Goal: Information Seeking & Learning: Compare options

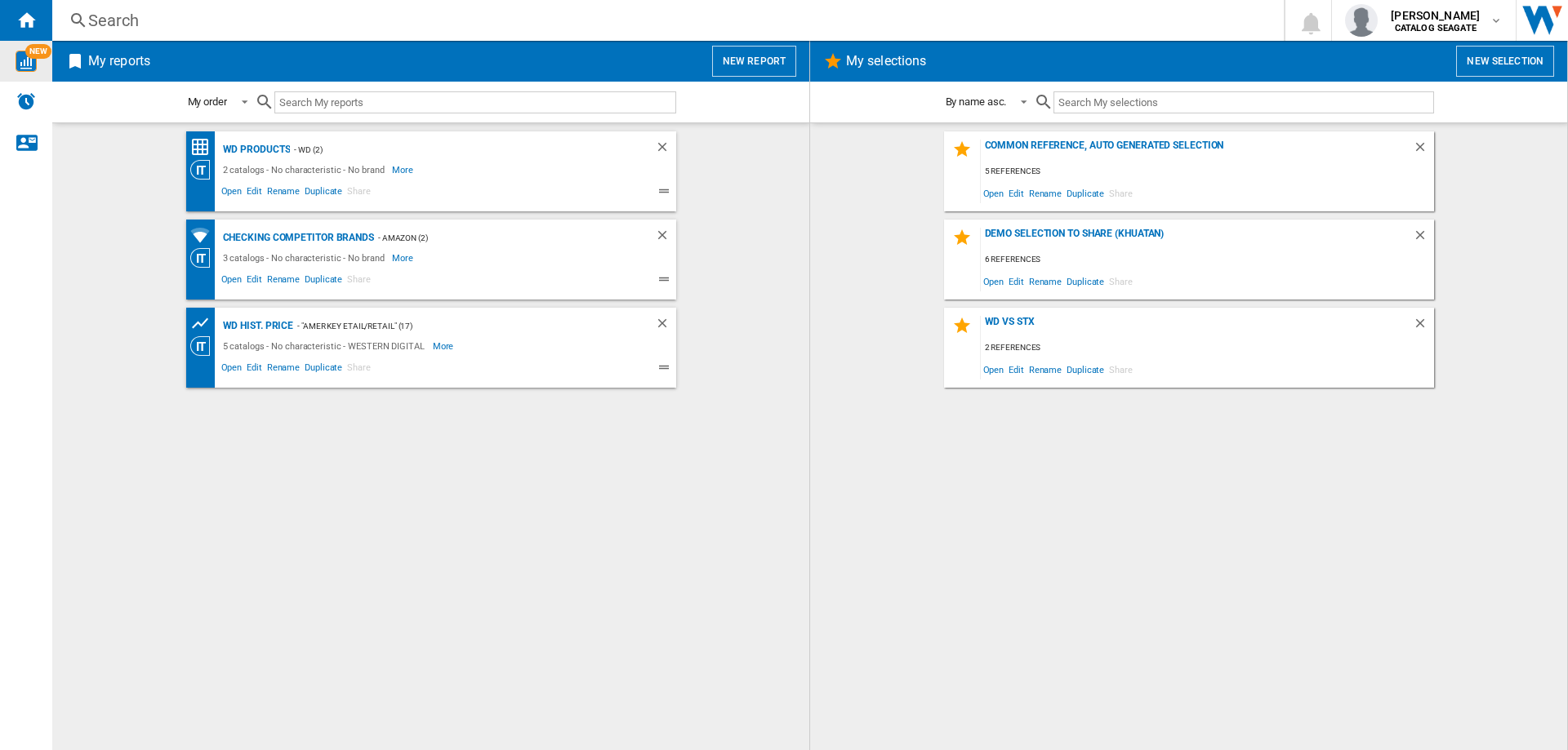
click at [25, 63] on img "WiseCard" at bounding box center [26, 61] width 21 height 21
click at [315, 17] on div "Search" at bounding box center [665, 20] width 1153 height 22
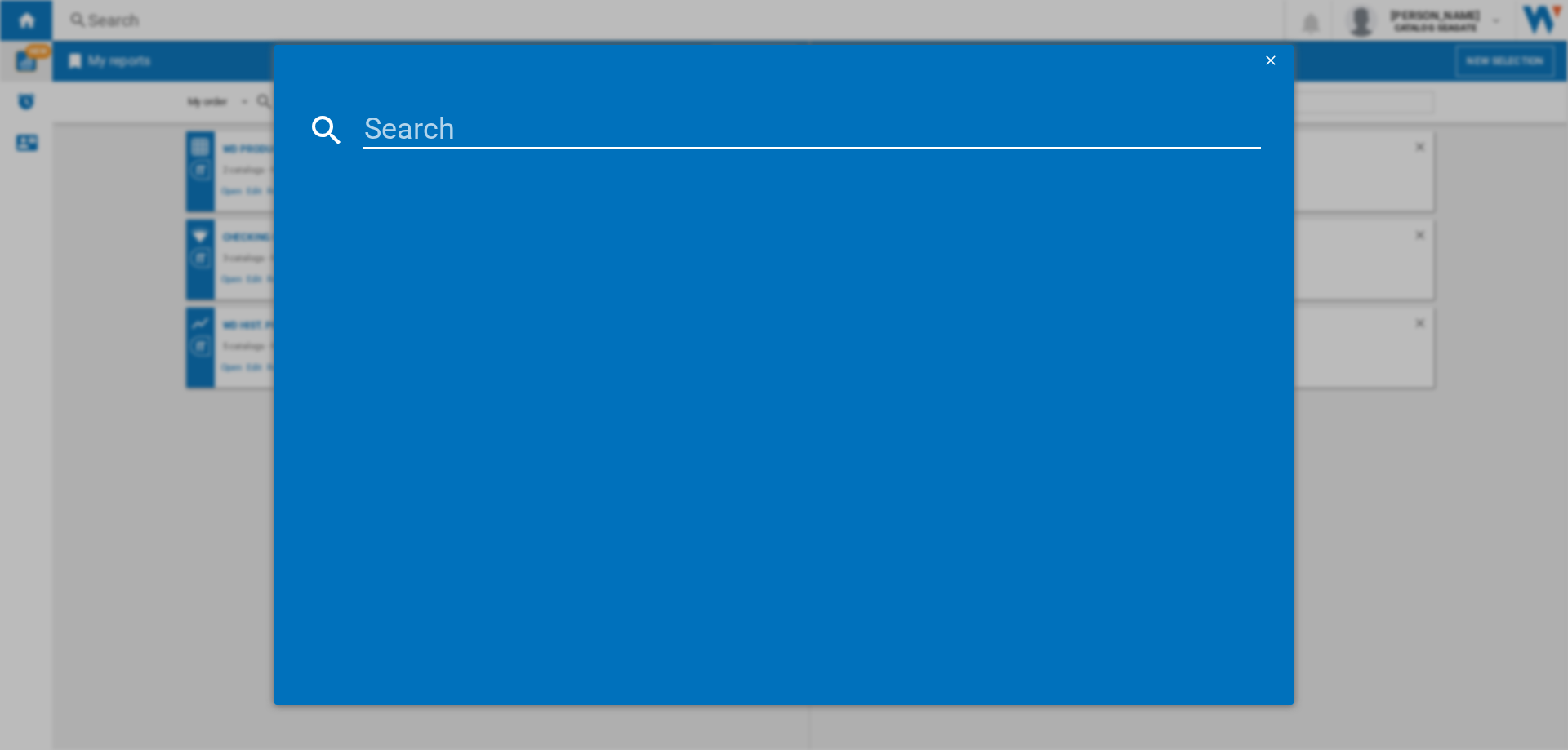
click at [430, 132] on input at bounding box center [811, 129] width 898 height 39
paste input "WD241KFGX"
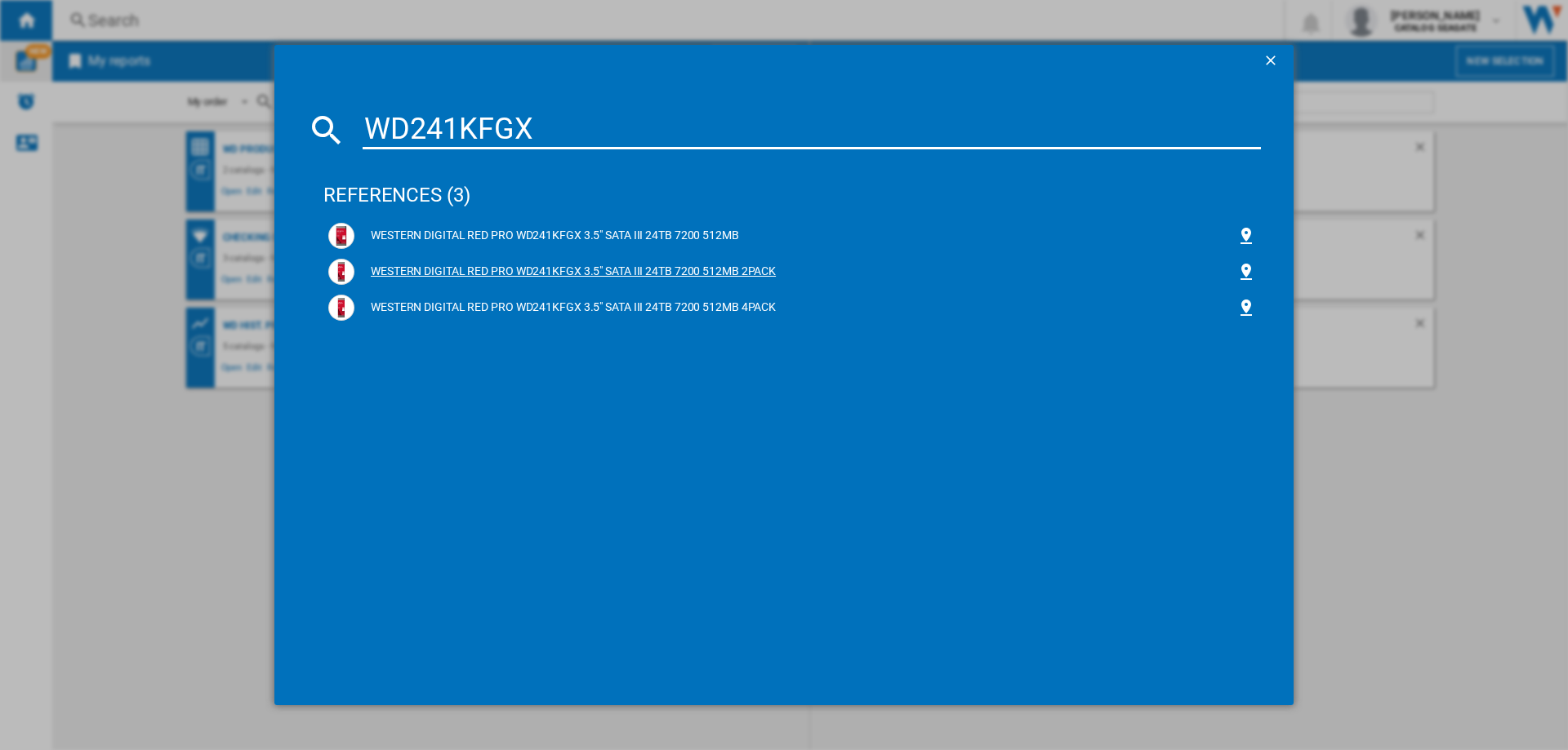
type input "WD241KFGX"
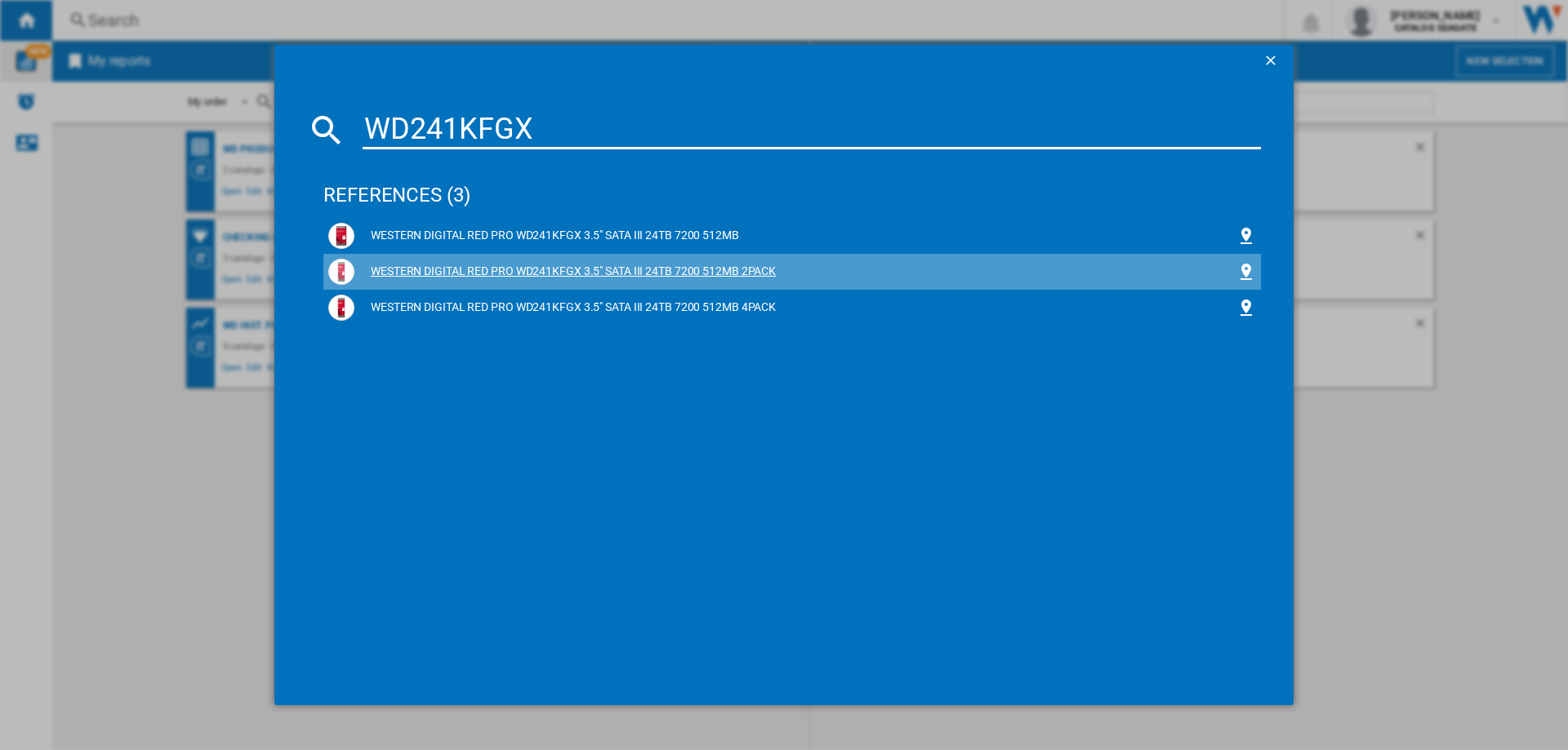
click at [515, 270] on div "WESTERN DIGITAL RED PRO WD241KFGX 3.5" SATA III 24TB 7200 512MB 2PACK" at bounding box center [795, 272] width 882 height 17
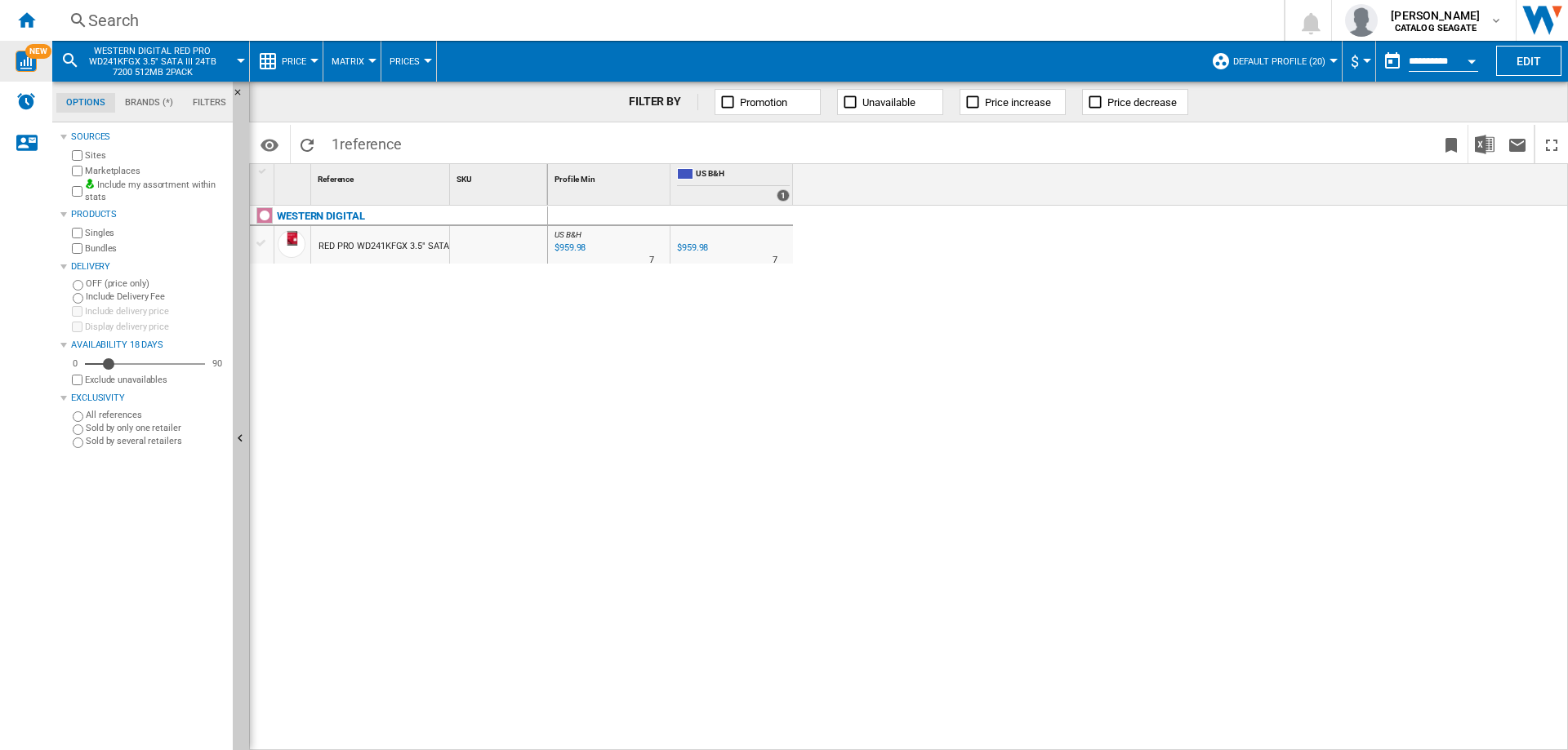
click at [703, 247] on div "$959.98" at bounding box center [692, 247] width 31 height 11
click at [224, 61] on button "WESTERN DIGITAL RED PRO WD241KFGX 3.5" SATA III 24TB 7200 512MB 2PACK" at bounding box center [160, 61] width 147 height 41
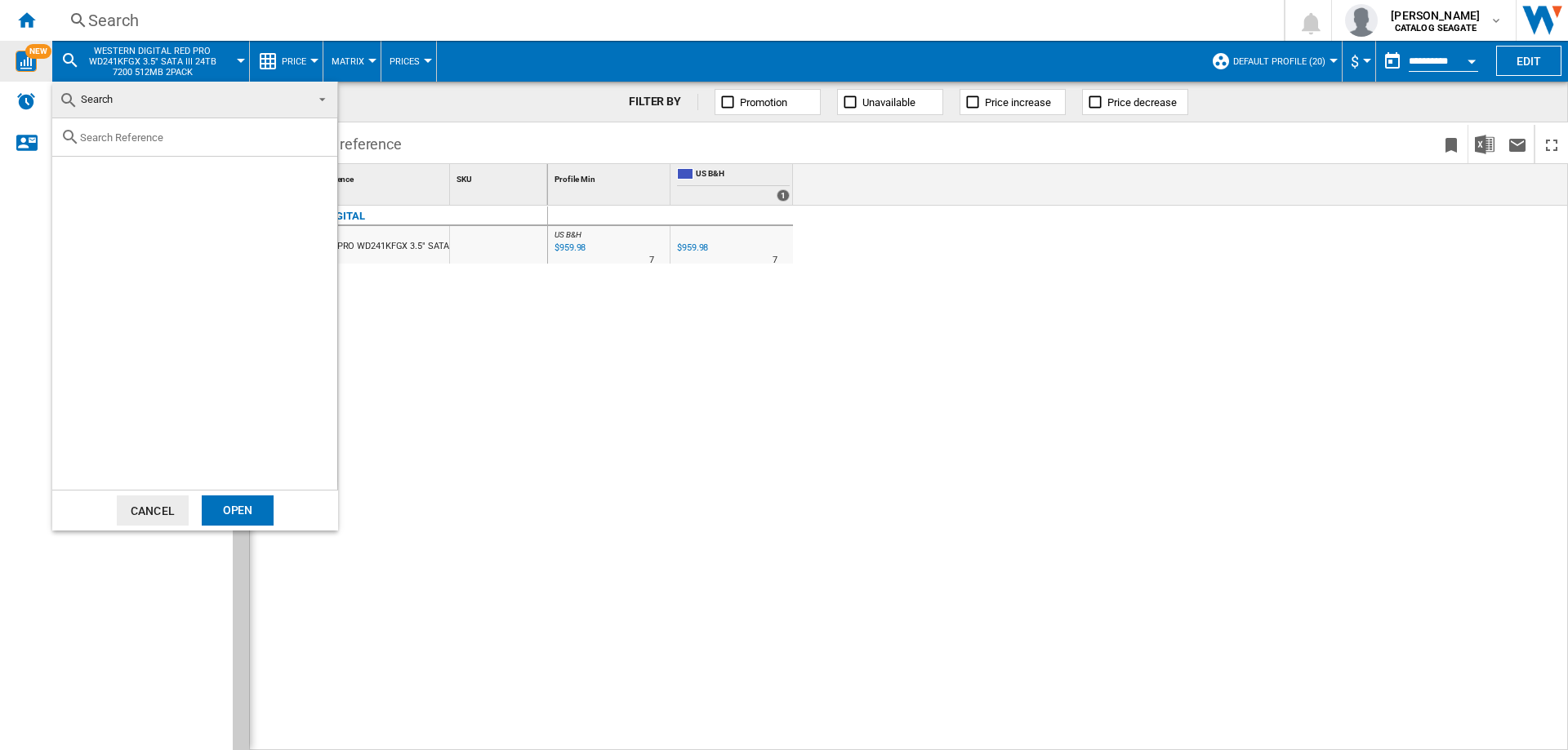
click at [71, 58] on md-backdrop at bounding box center [784, 375] width 1568 height 750
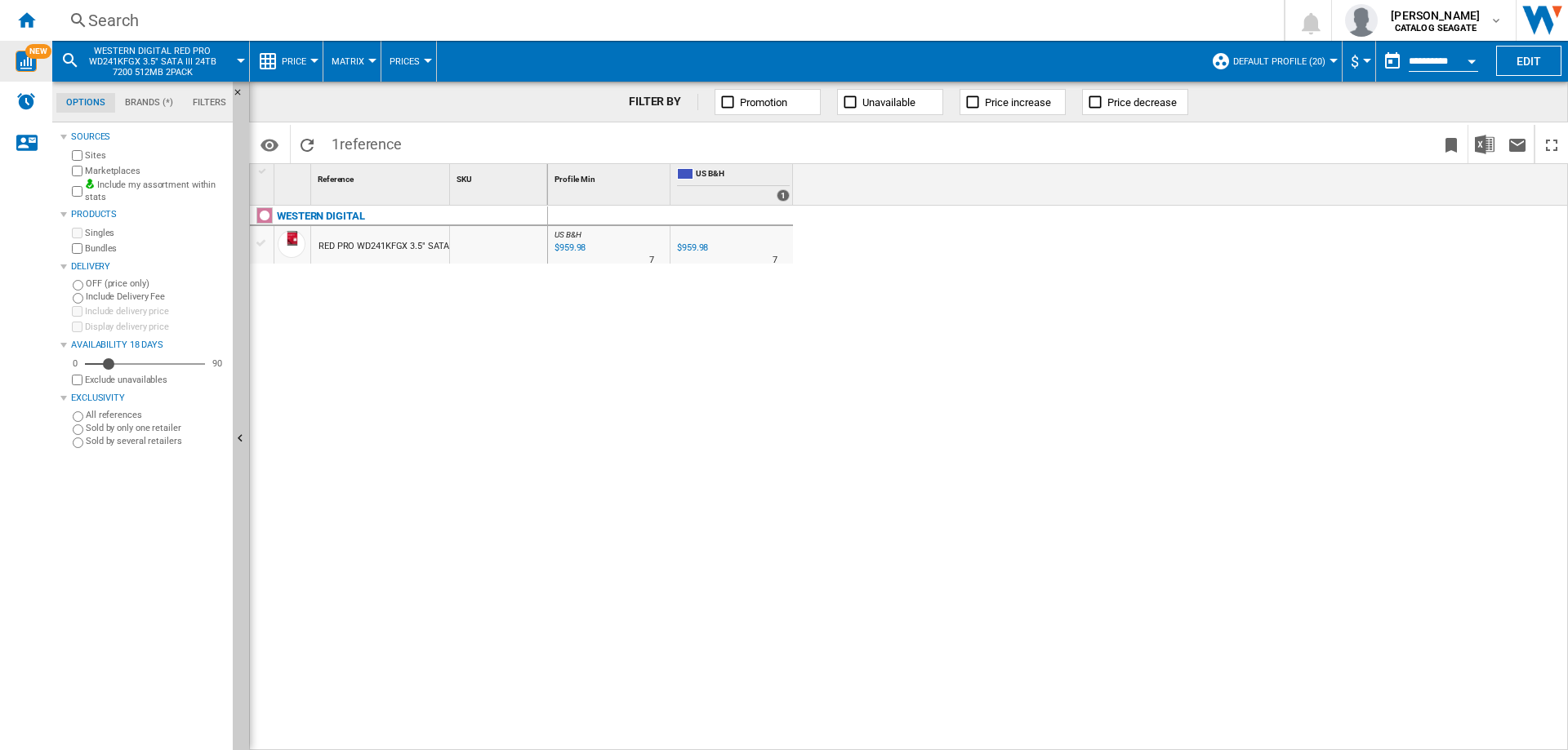
click at [71, 60] on md-icon at bounding box center [71, 61] width 20 height 20
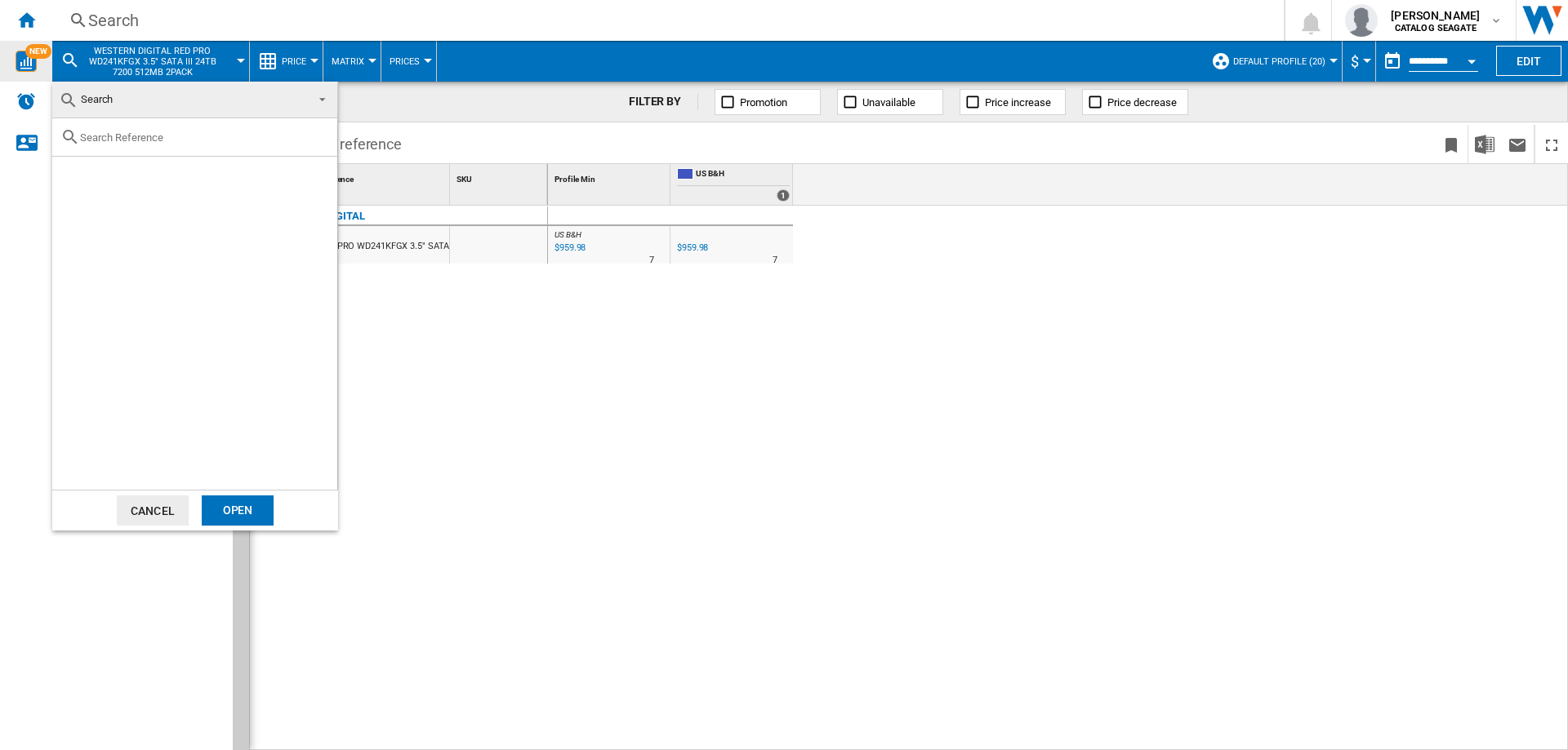
click at [147, 143] on input "text" at bounding box center [204, 137] width 249 height 12
paste input "WESTERN DIGITAL BLACK SN850X WDS800T2XHE 8TB"
type input "WESTERN DIGITAL BLACK SN850X WDS800T2XHE 8TB"
click at [72, 176] on div "Select" at bounding box center [72, 176] width 17 height 17
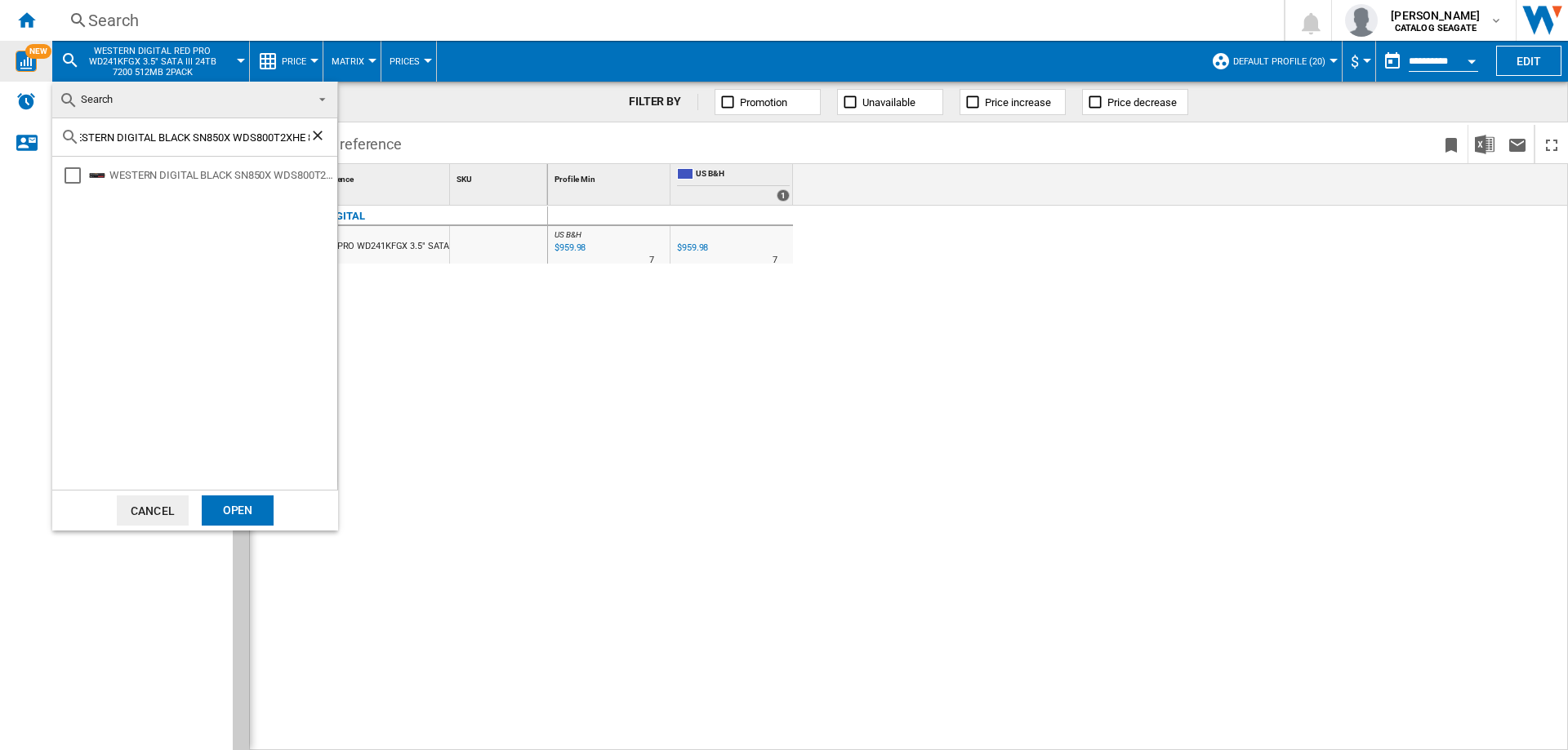
scroll to position [0, 0]
click at [246, 512] on div "Open" at bounding box center [237, 510] width 72 height 30
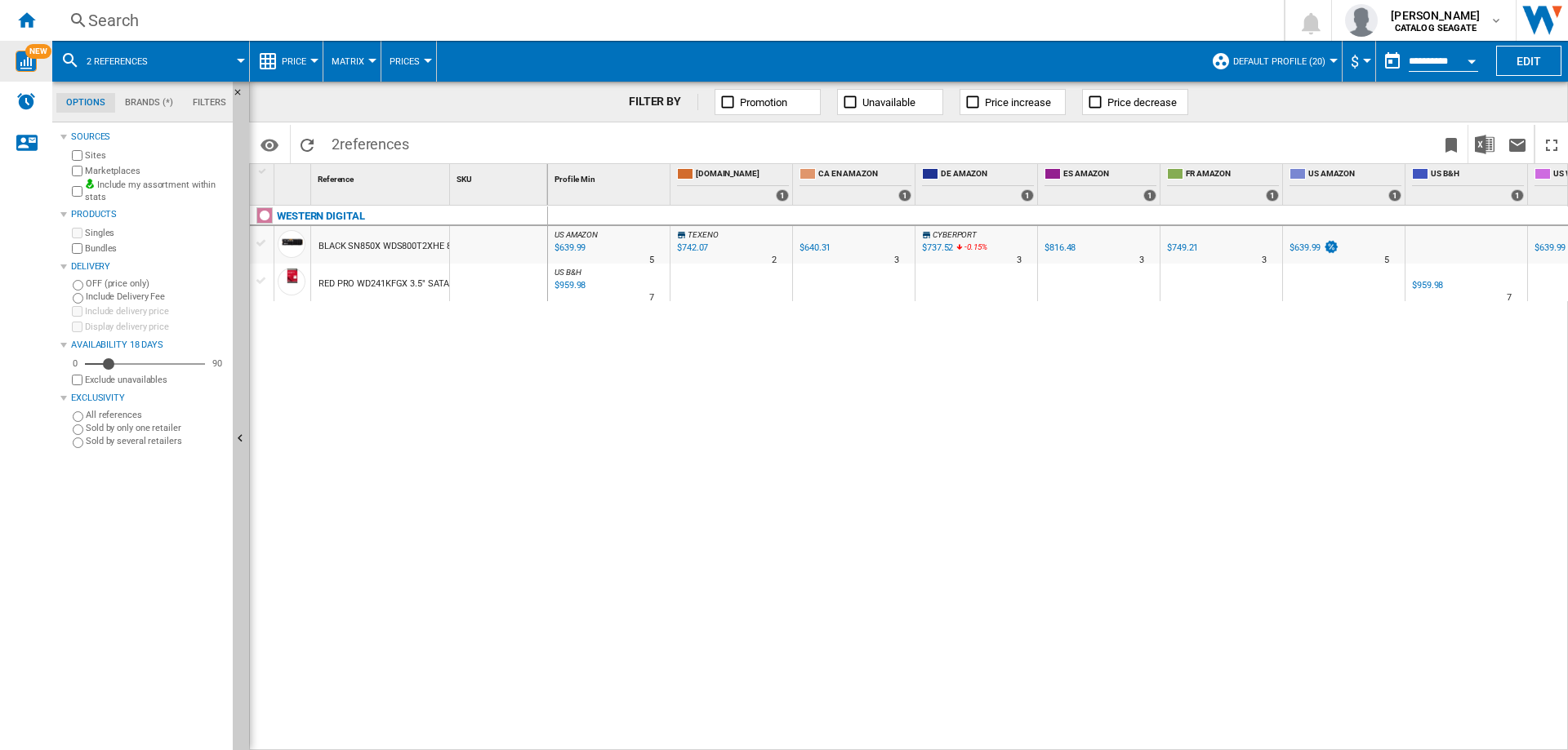
click at [577, 246] on div "$639.99" at bounding box center [569, 248] width 33 height 17
click at [198, 22] on div "Search" at bounding box center [665, 20] width 1153 height 22
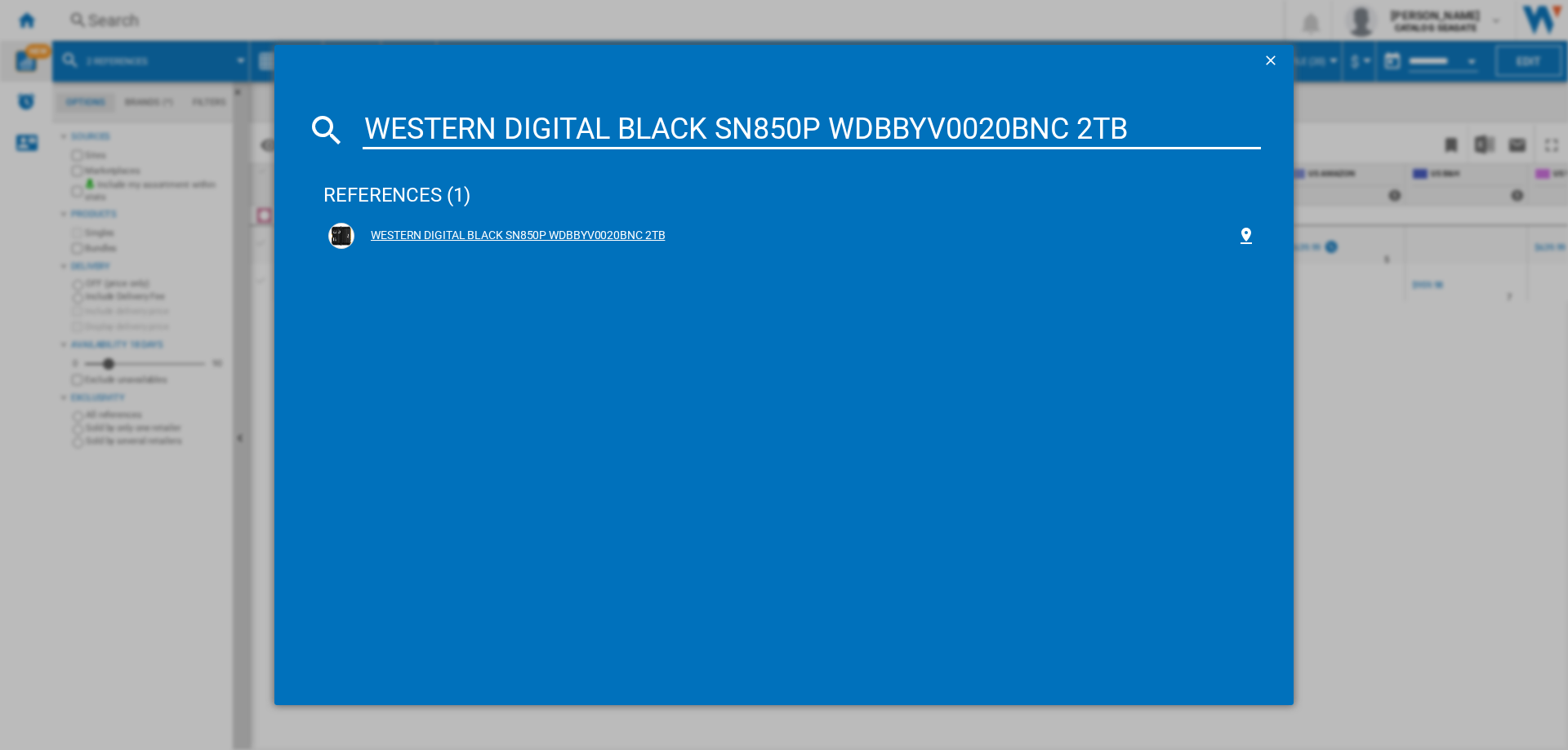
type input "WESTERN DIGITAL BLACK SN850P WDBBYV0020BNC 2TB"
click at [570, 234] on div "WESTERN DIGITAL BLACK SN850P WDBBYV0020BNC 2TB" at bounding box center [795, 236] width 882 height 17
